Goal: Task Accomplishment & Management: Manage account settings

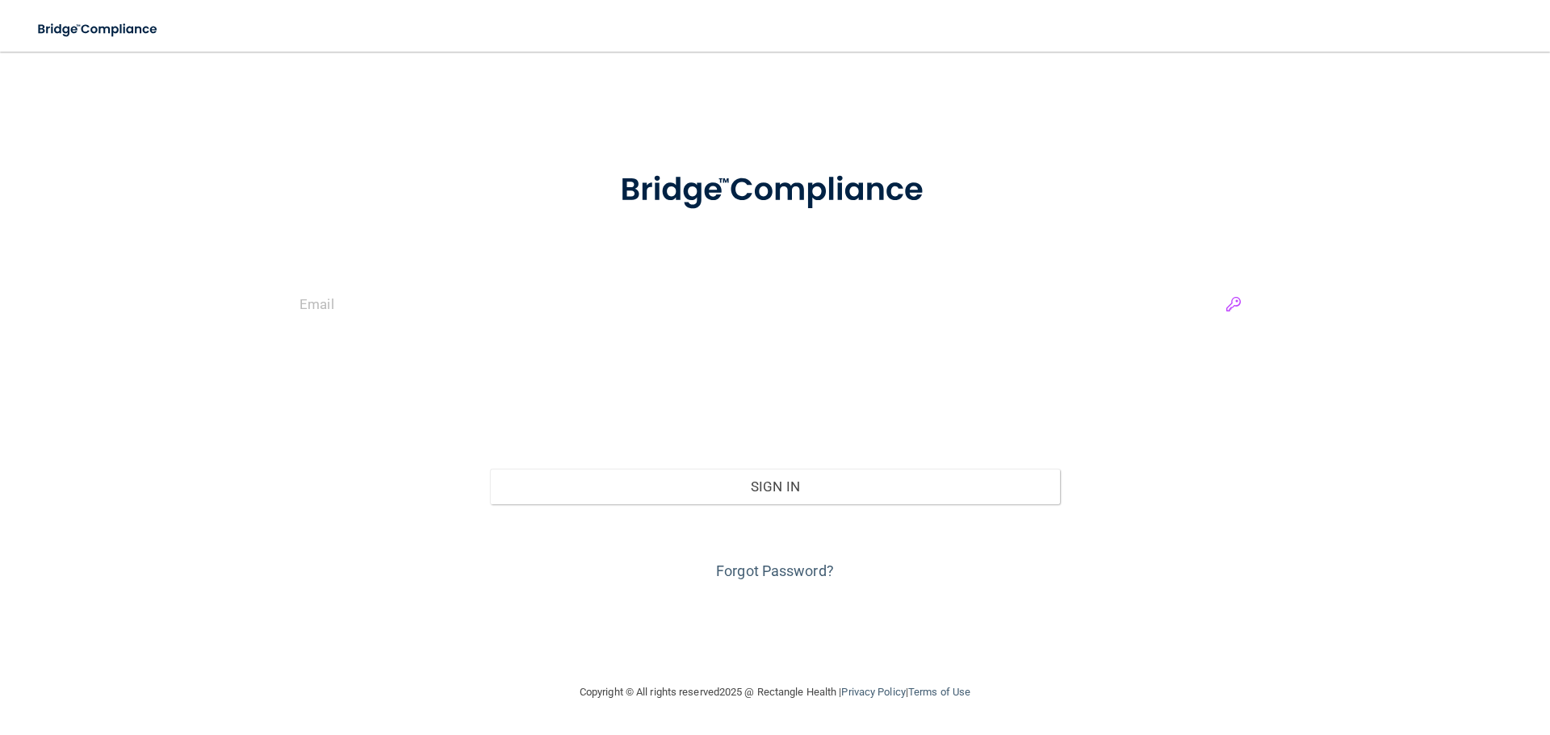
click at [1225, 302] on input "email" at bounding box center [774, 304] width 951 height 36
click at [1225, 308] on input "email" at bounding box center [774, 304] width 951 height 36
click at [1235, 304] on input "email" at bounding box center [774, 304] width 951 height 36
type input "[EMAIL_ADDRESS][DOMAIN_NAME]"
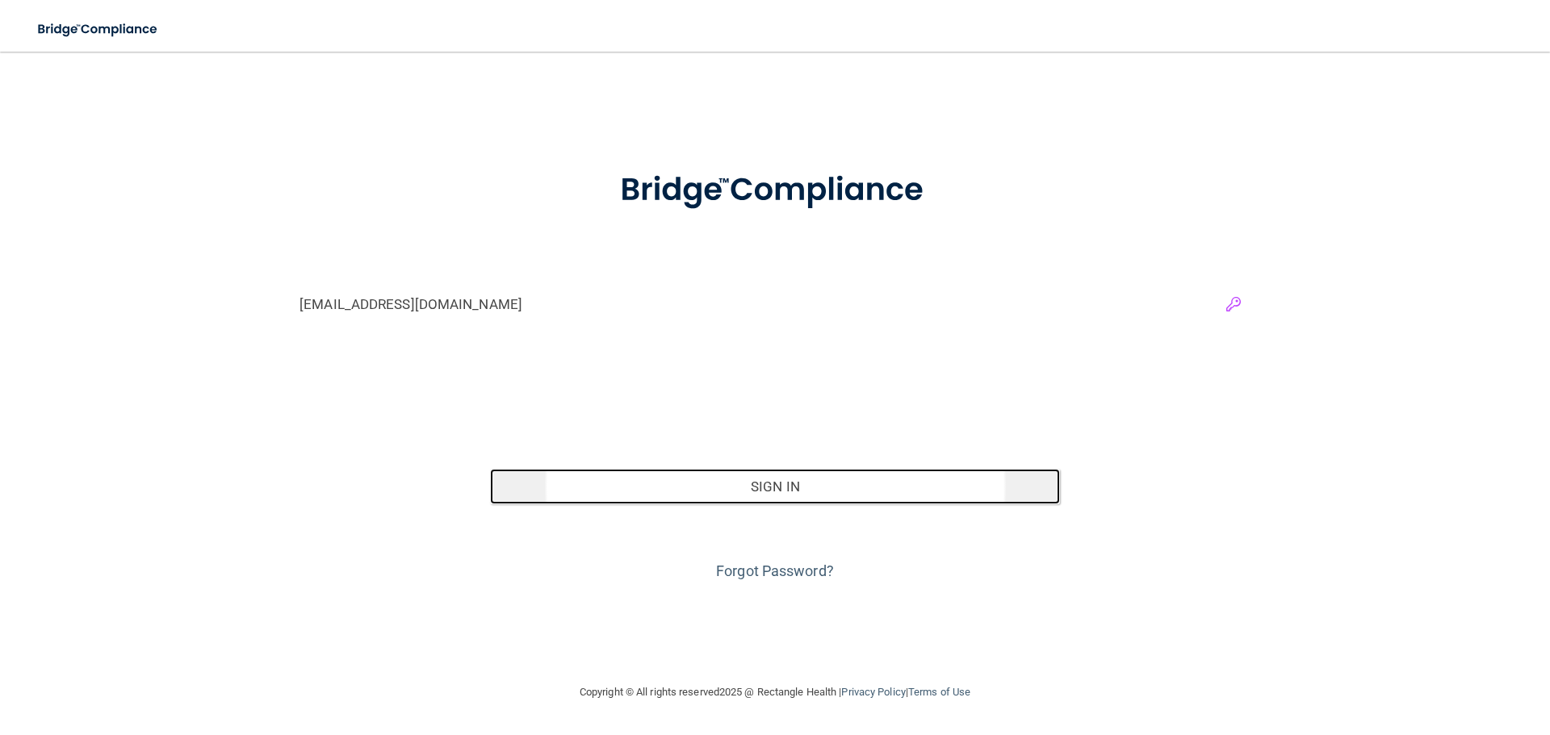
click at [955, 483] on button "Sign In" at bounding box center [775, 487] width 571 height 36
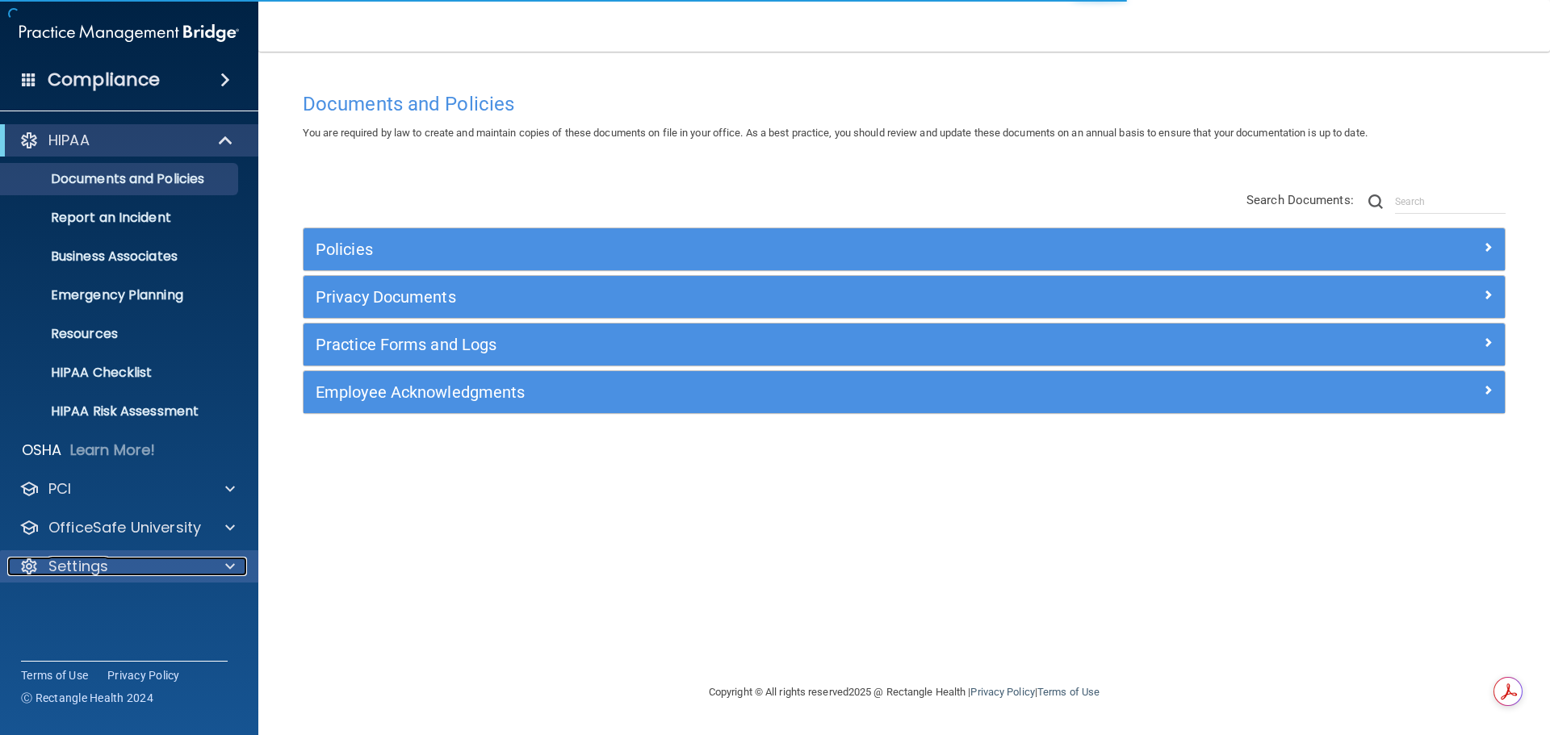
click at [122, 560] on div "Settings" at bounding box center [107, 566] width 200 height 19
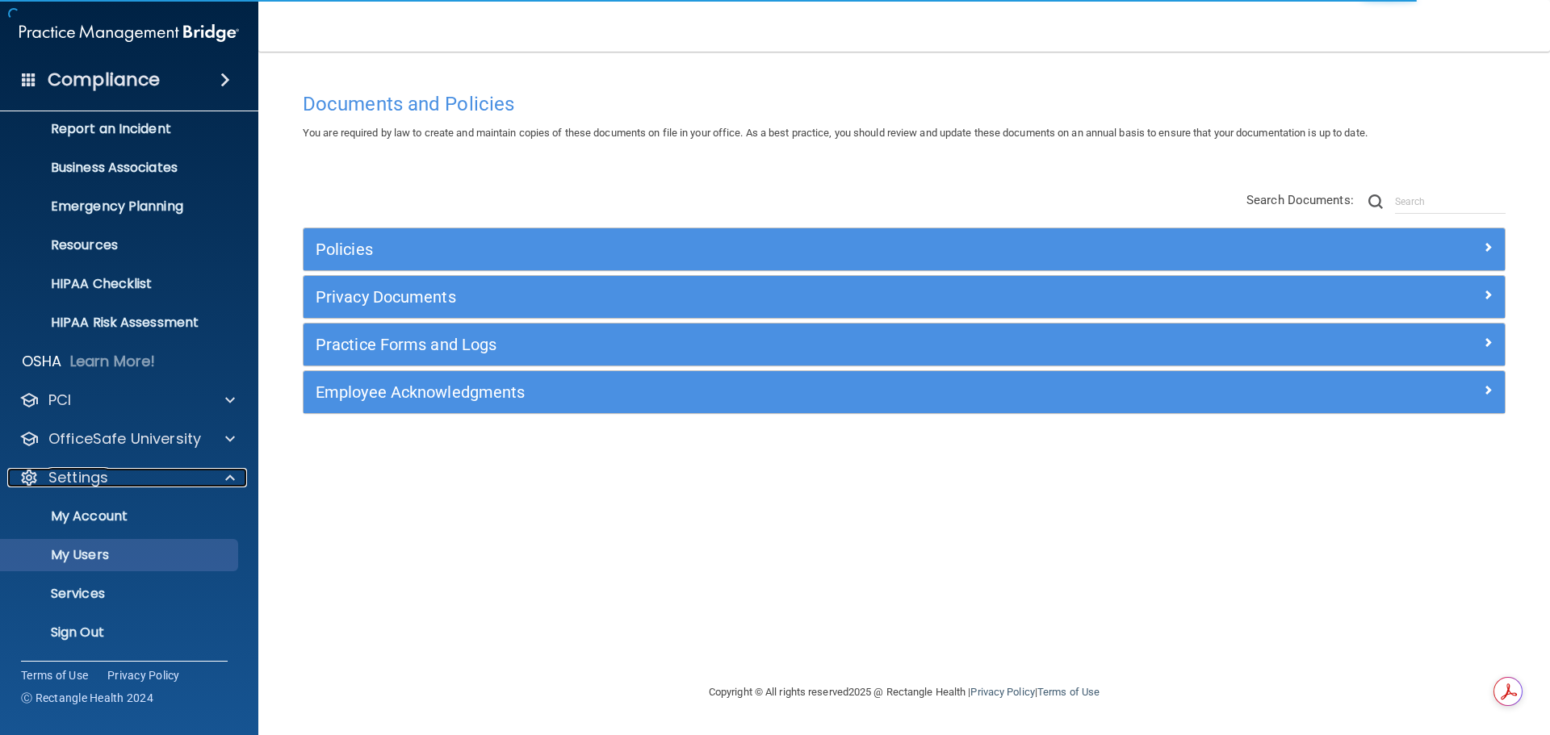
scroll to position [90, 0]
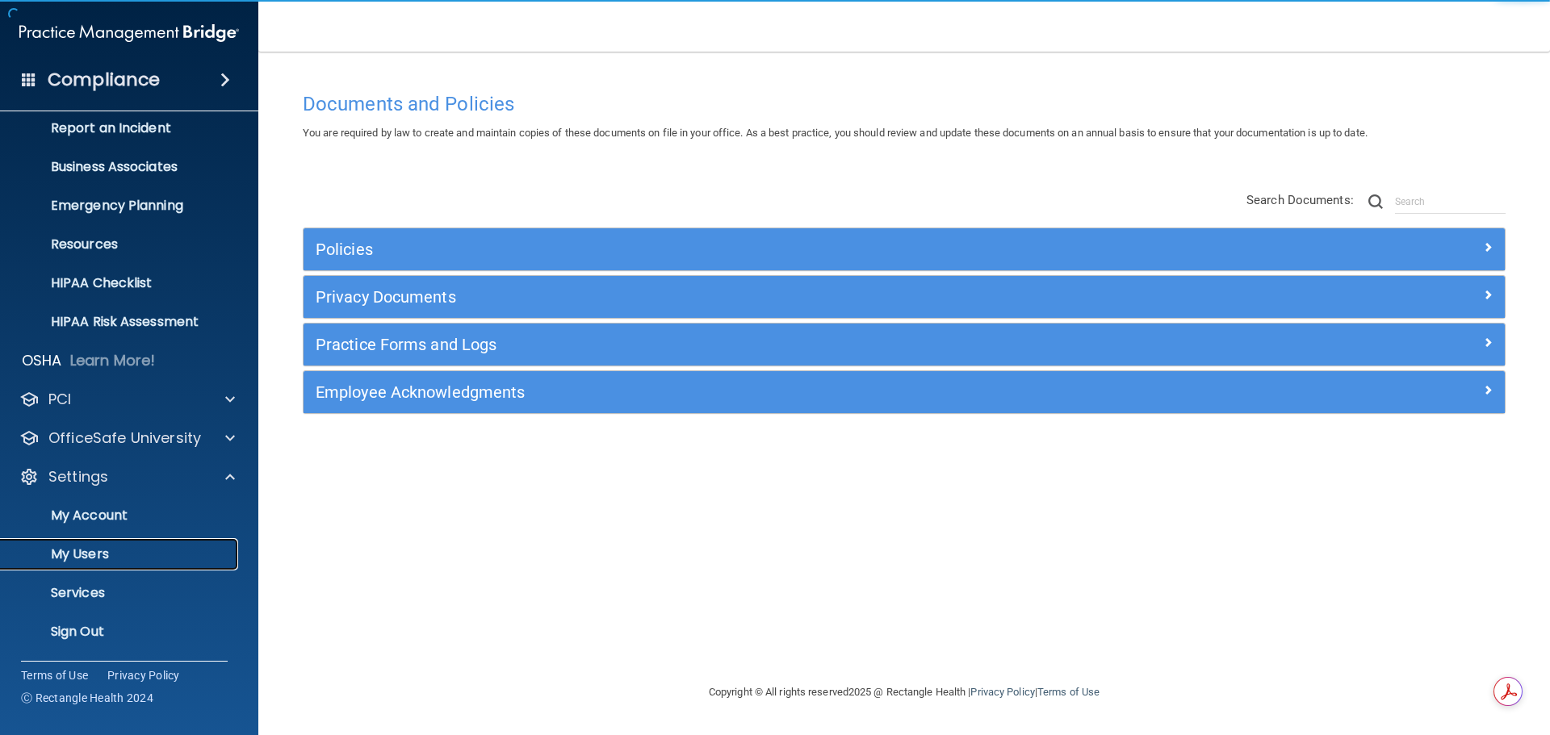
click at [92, 556] on p "My Users" at bounding box center [120, 554] width 220 height 16
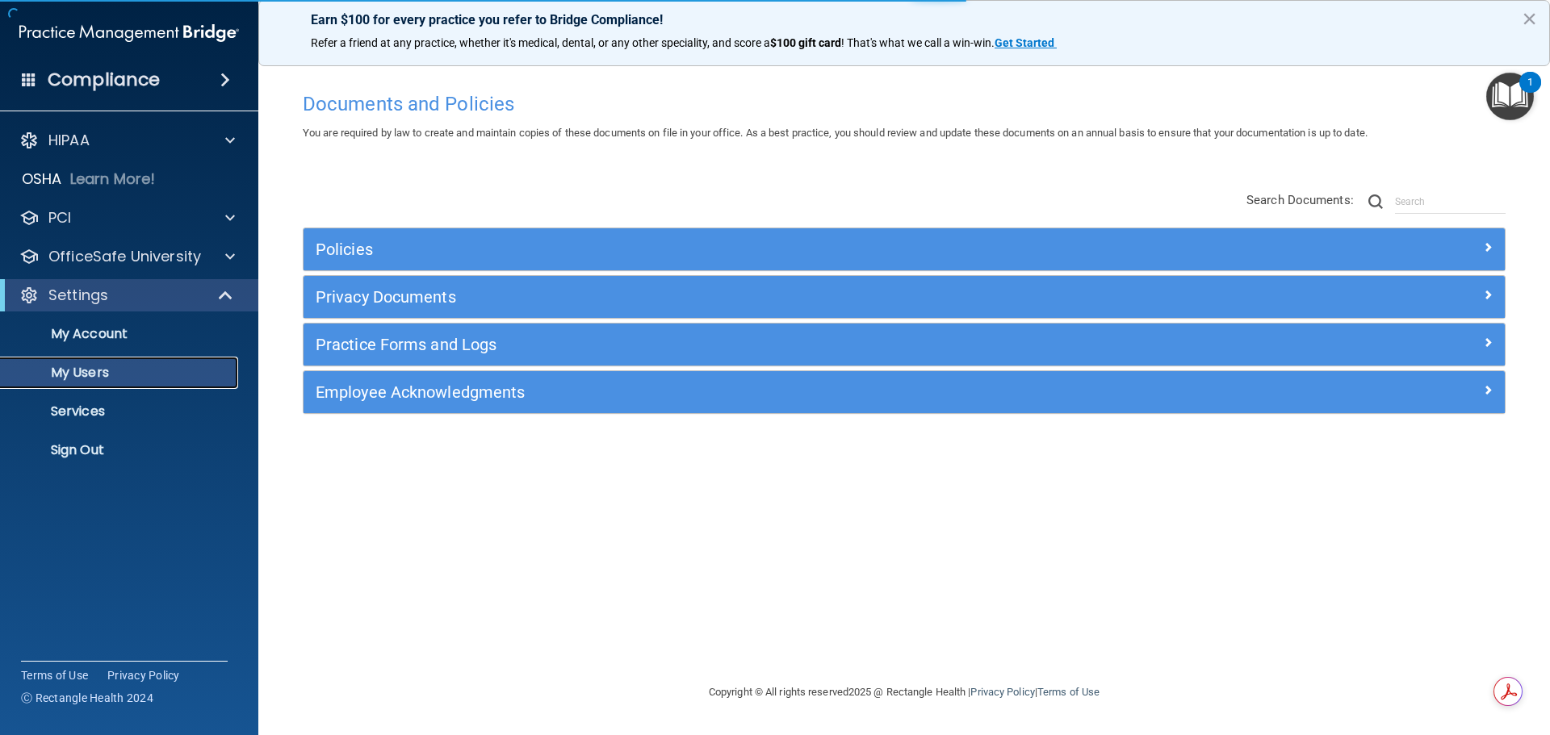
select select "20"
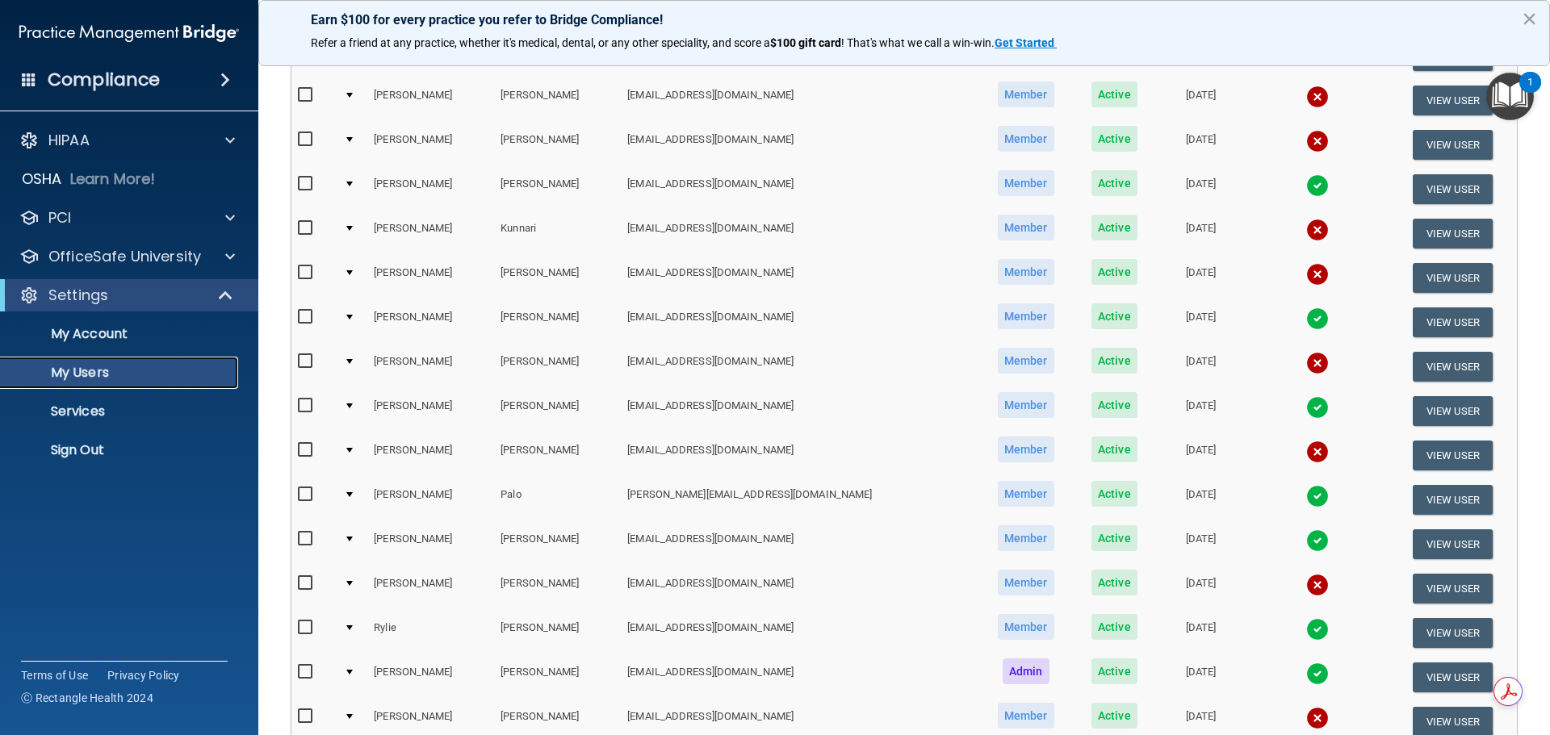
scroll to position [323, 0]
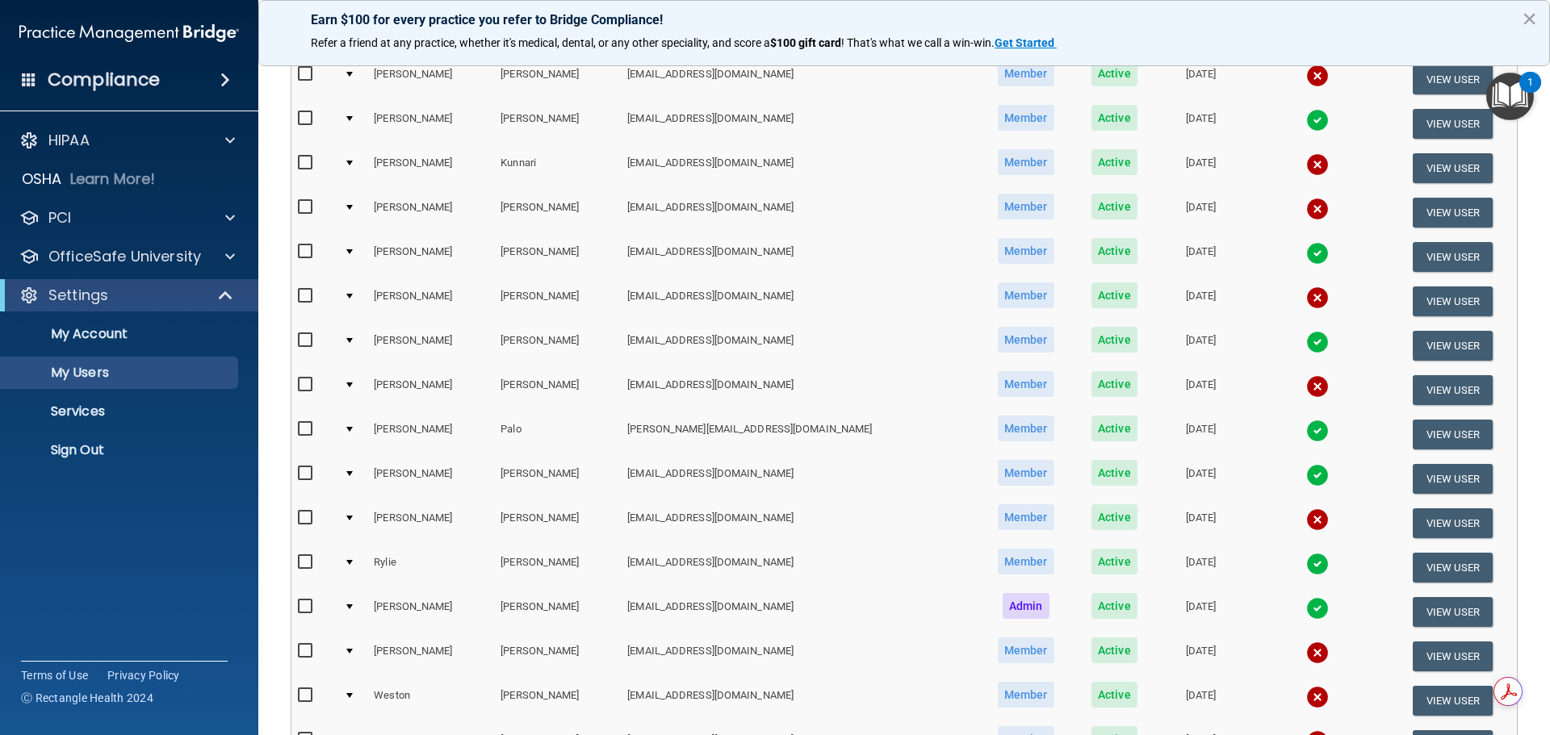
click at [300, 383] on input "checkbox" at bounding box center [307, 385] width 19 height 13
checkbox input "true"
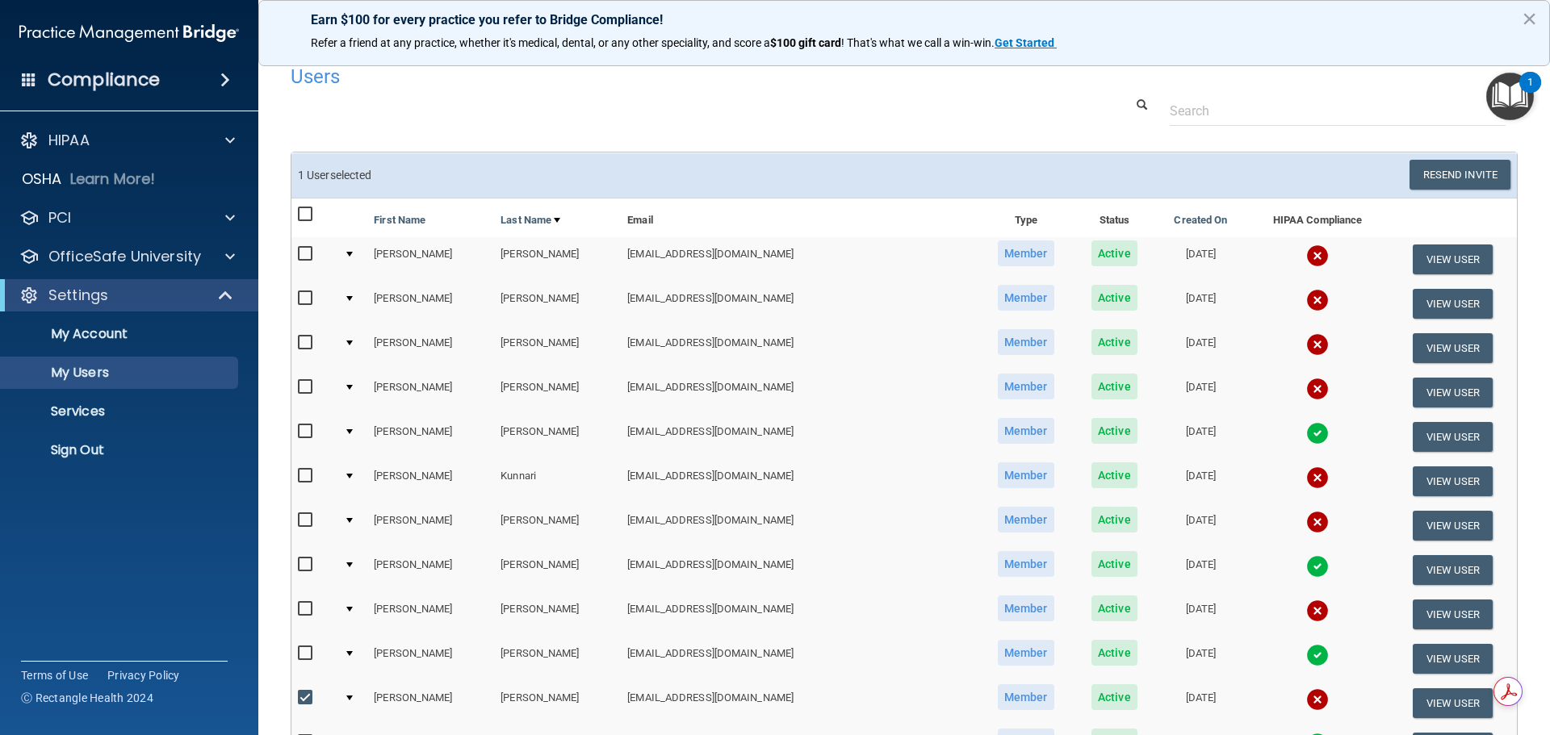
scroll to position [0, 0]
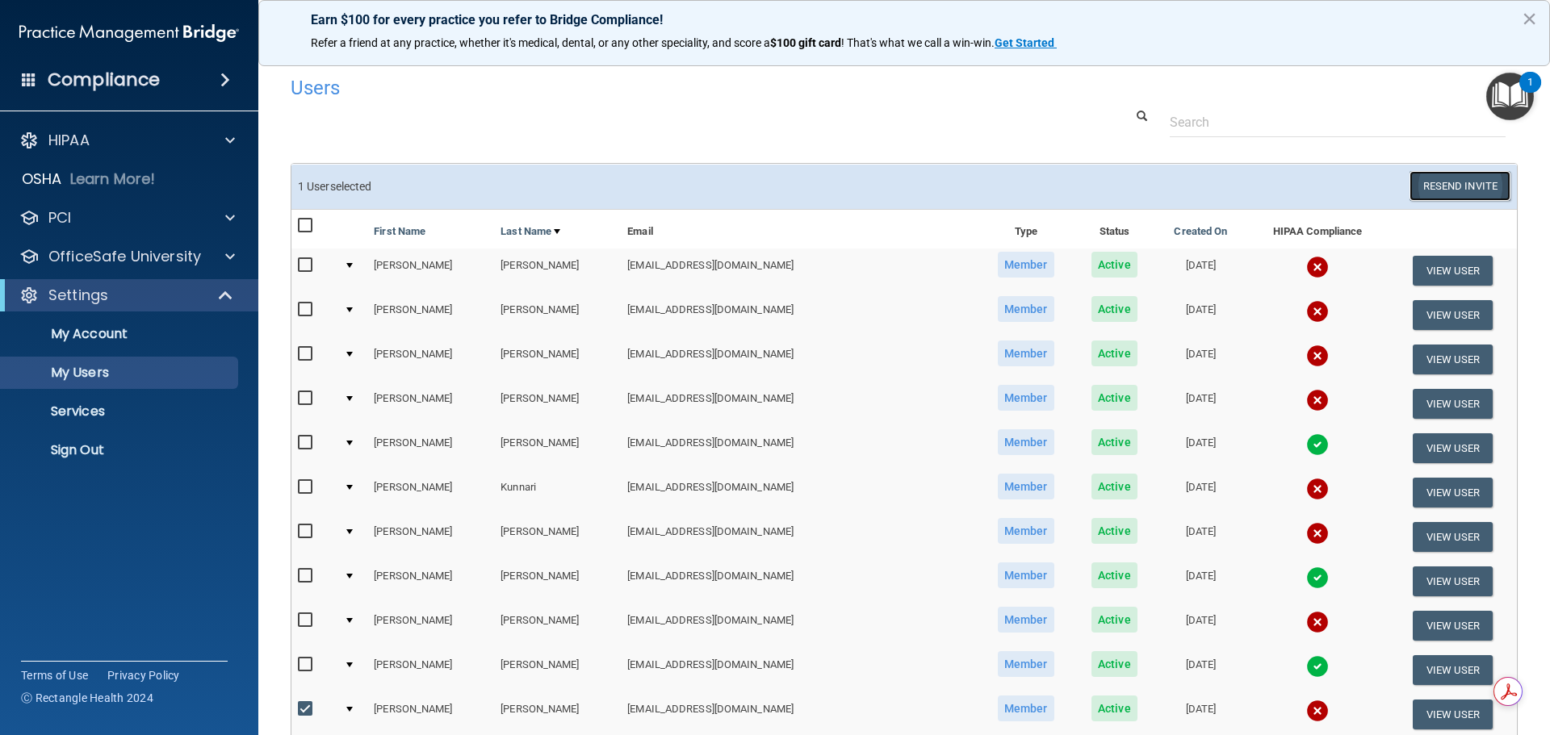
click at [1449, 188] on button "Resend Invite" at bounding box center [1459, 186] width 101 height 30
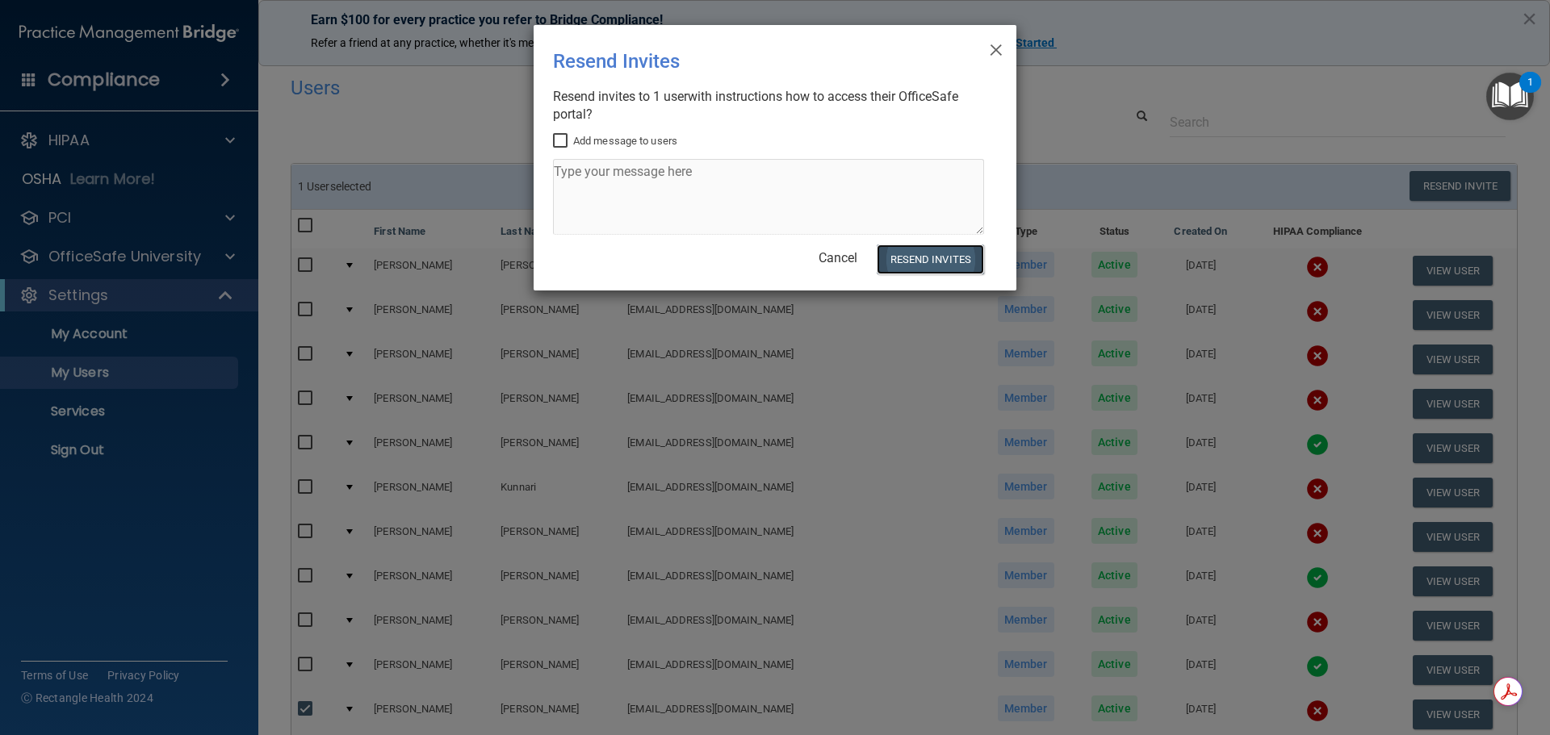
click at [919, 254] on button "Resend Invites" at bounding box center [930, 260] width 107 height 30
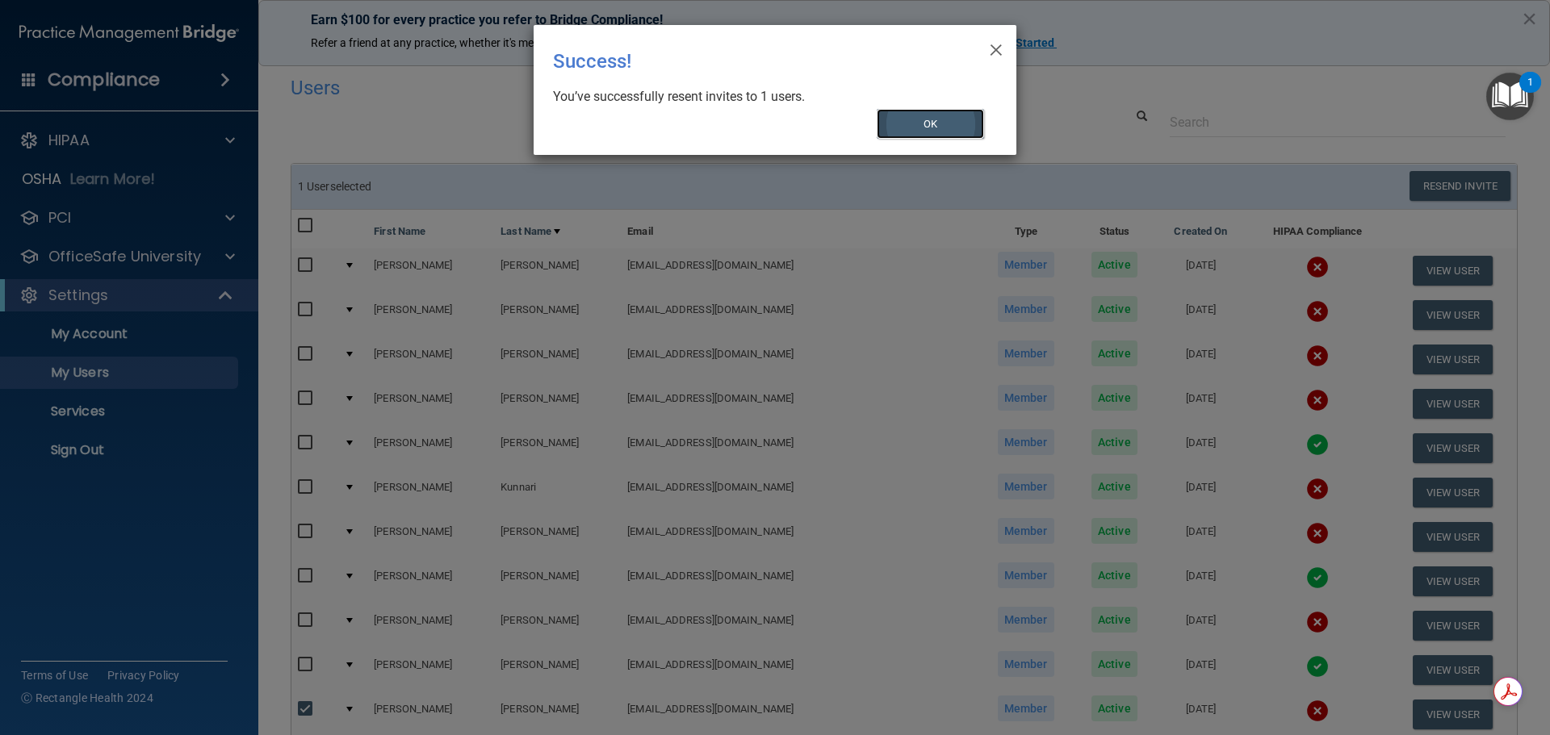
click at [916, 128] on button "OK" at bounding box center [931, 124] width 108 height 30
